Goal: Information Seeking & Learning: Learn about a topic

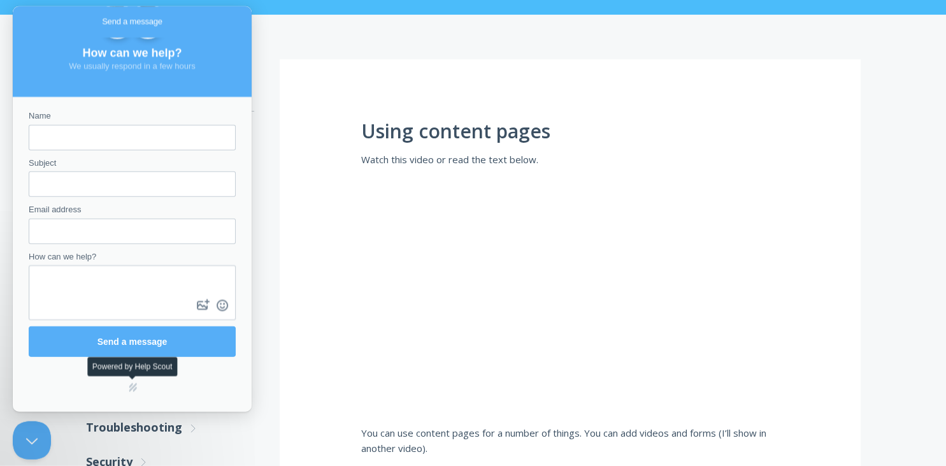
scroll to position [148, 0]
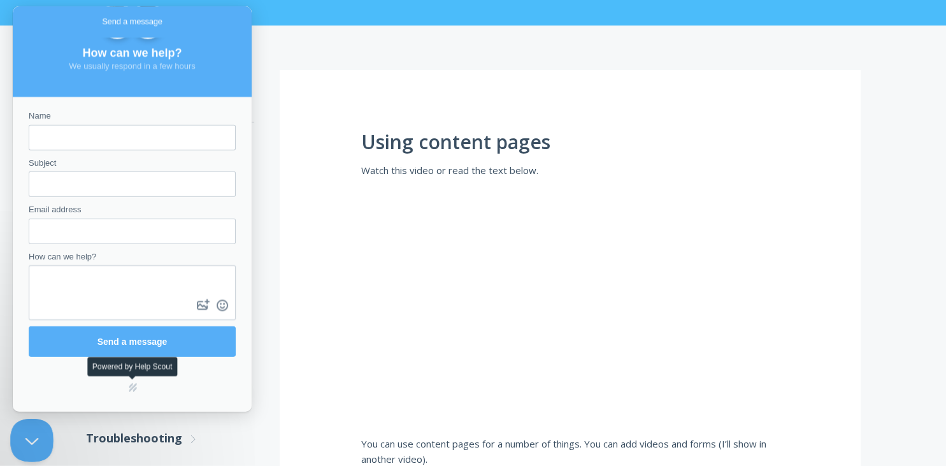
click at [23, 437] on button "Close Beacon popover" at bounding box center [29, 437] width 38 height 38
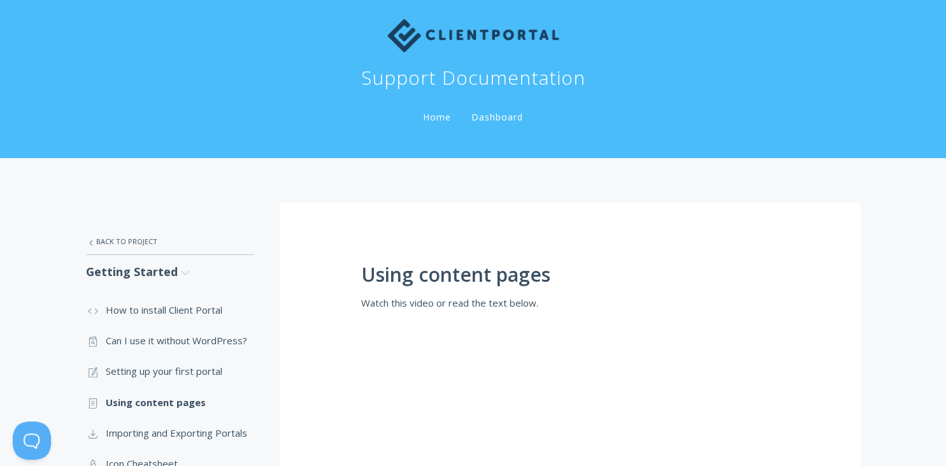
scroll to position [0, 0]
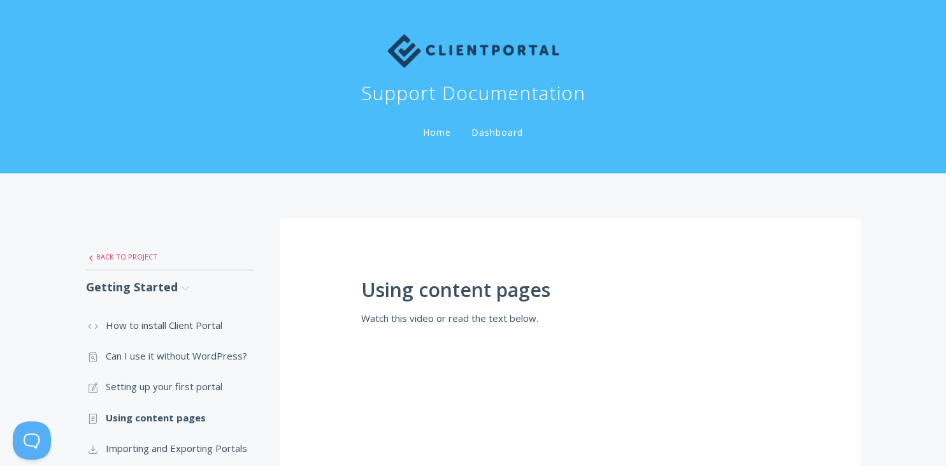
click at [106, 256] on link ".st0{fill:none;stroke:#000000;stroke-width:2;stroke-miterlimit:10;} Untitled-27…" at bounding box center [170, 256] width 168 height 27
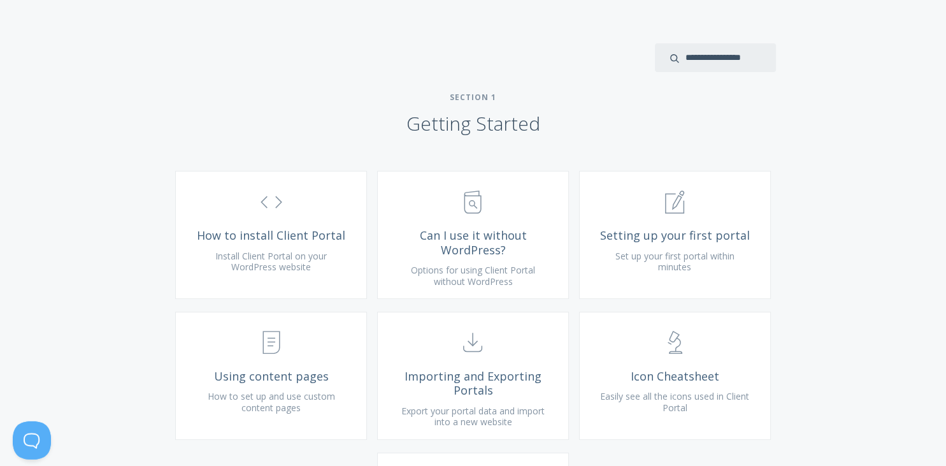
scroll to position [362, 0]
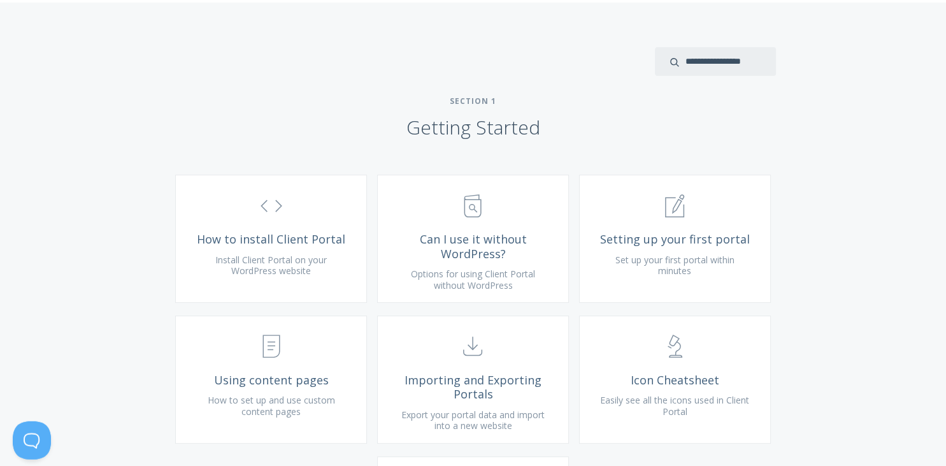
drag, startPoint x: 541, startPoint y: 145, endPoint x: 388, endPoint y: 155, distance: 152.6
copy h2 "Getting Started"
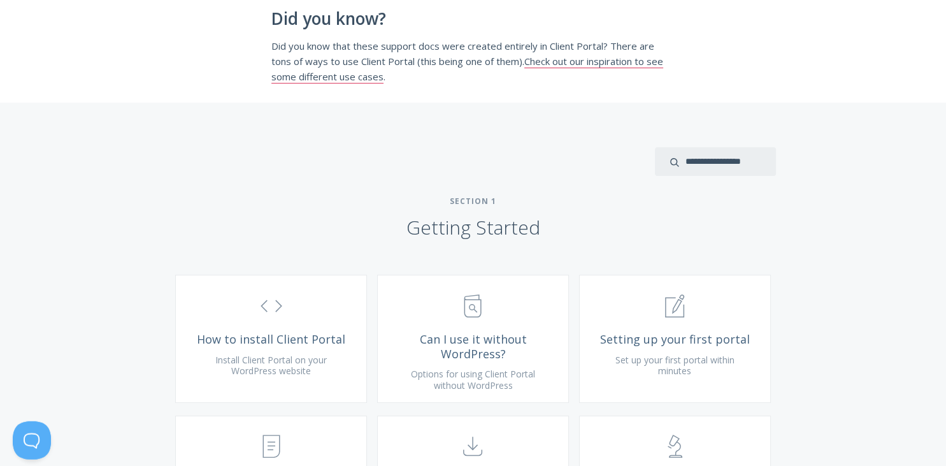
scroll to position [260, 0]
drag, startPoint x: 497, startPoint y: 220, endPoint x: 452, endPoint y: 224, distance: 45.4
click at [452, 224] on h2 "Section 1 Getting Started" at bounding box center [473, 220] width 946 height 43
copy span "Section 1"
